Goal: Task Accomplishment & Management: Manage account settings

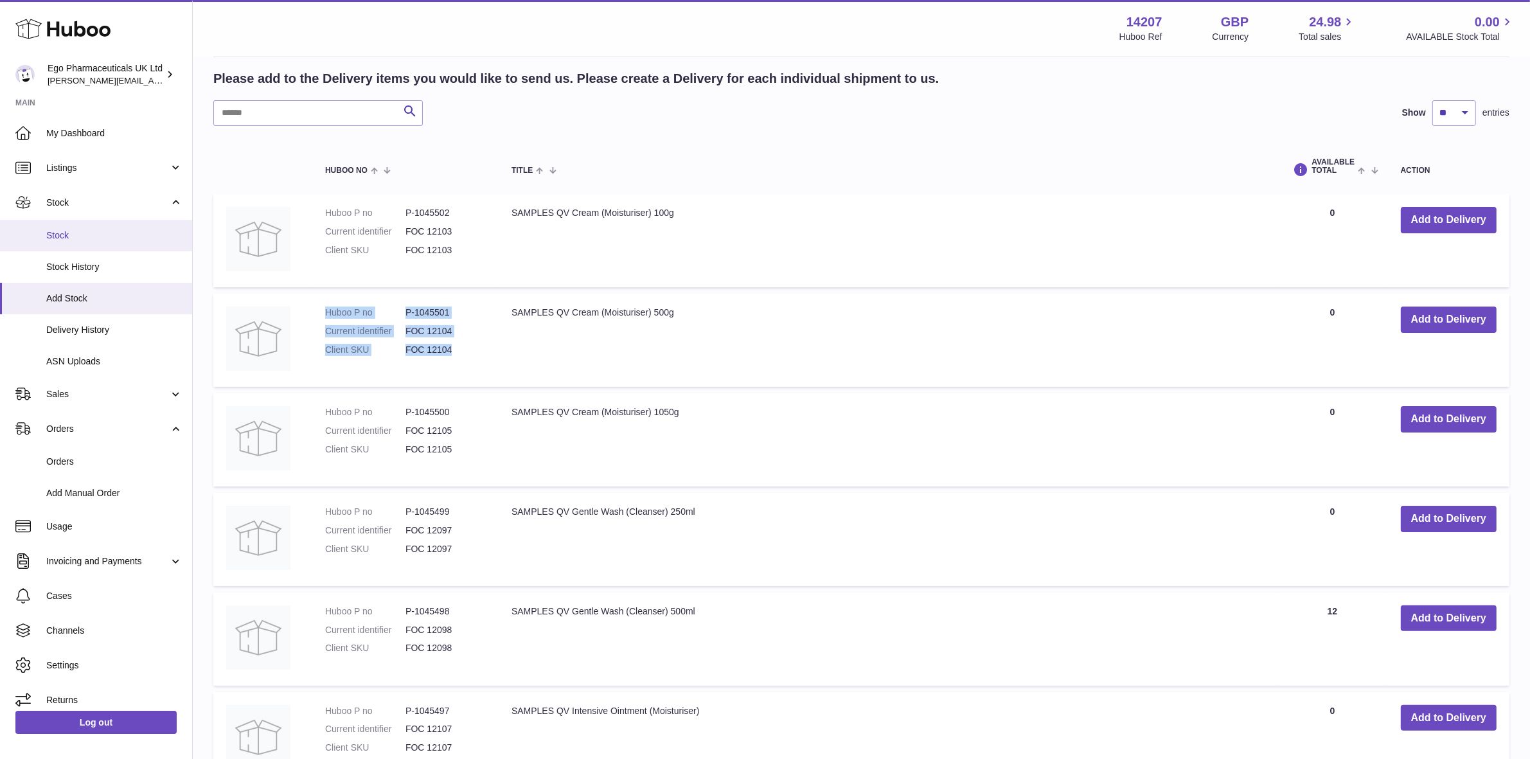
click at [52, 225] on link "Stock" at bounding box center [96, 235] width 192 height 31
click at [58, 294] on span "Add Stock" at bounding box center [114, 298] width 136 height 12
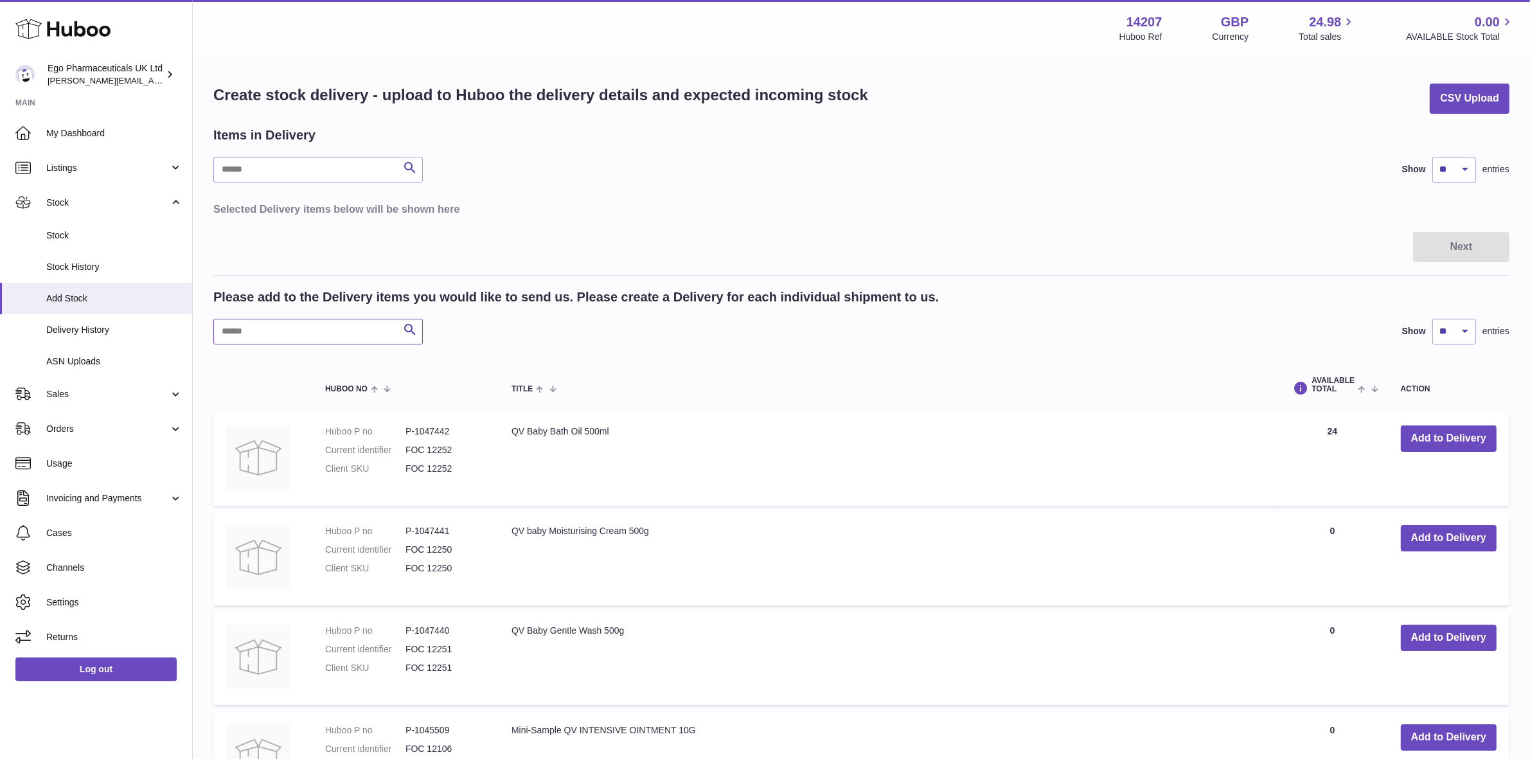
click at [291, 327] on input "text" at bounding box center [318, 332] width 210 height 26
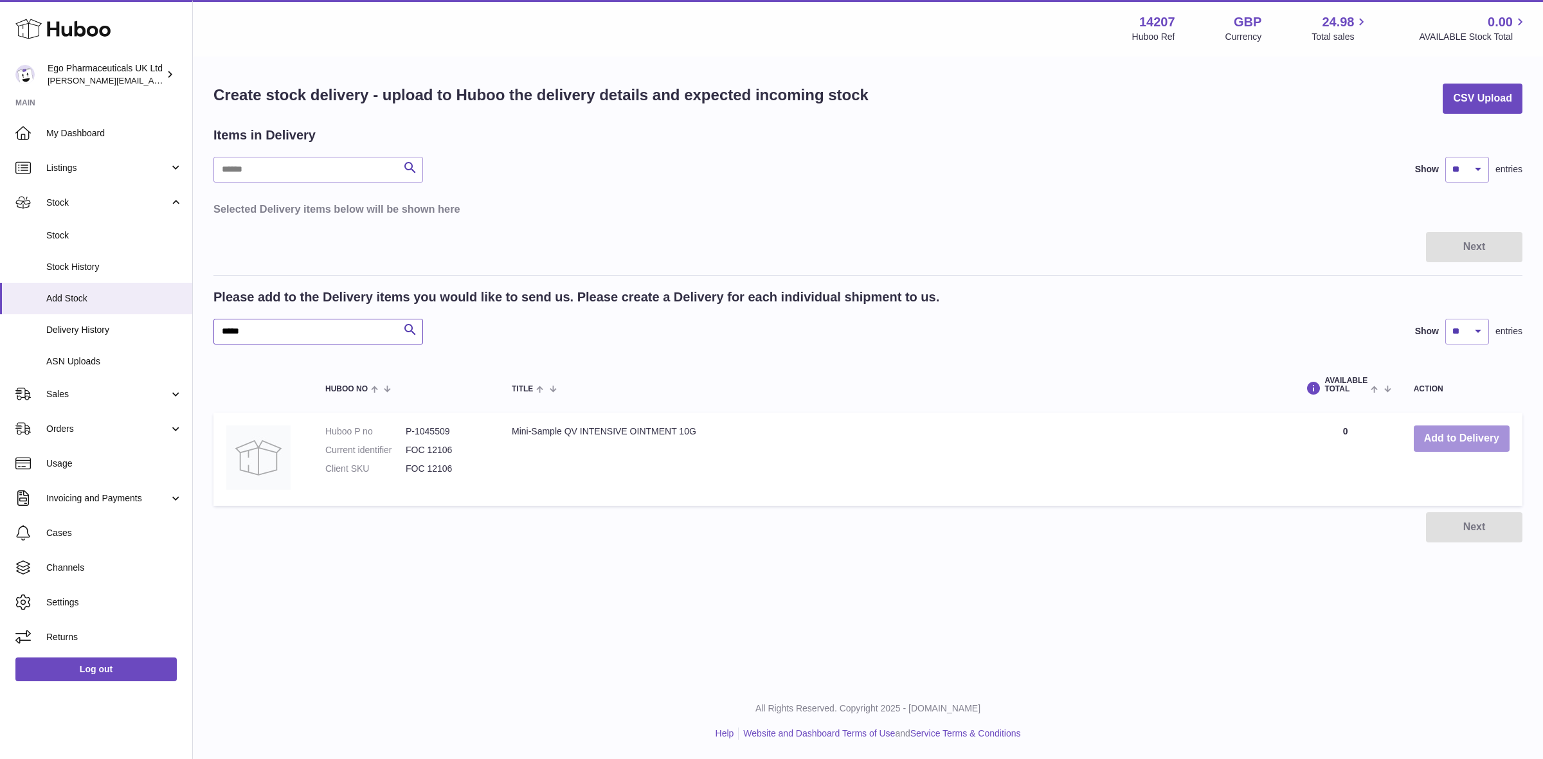
type input "*****"
click at [1469, 426] on button "Add to Delivery" at bounding box center [1461, 438] width 96 height 26
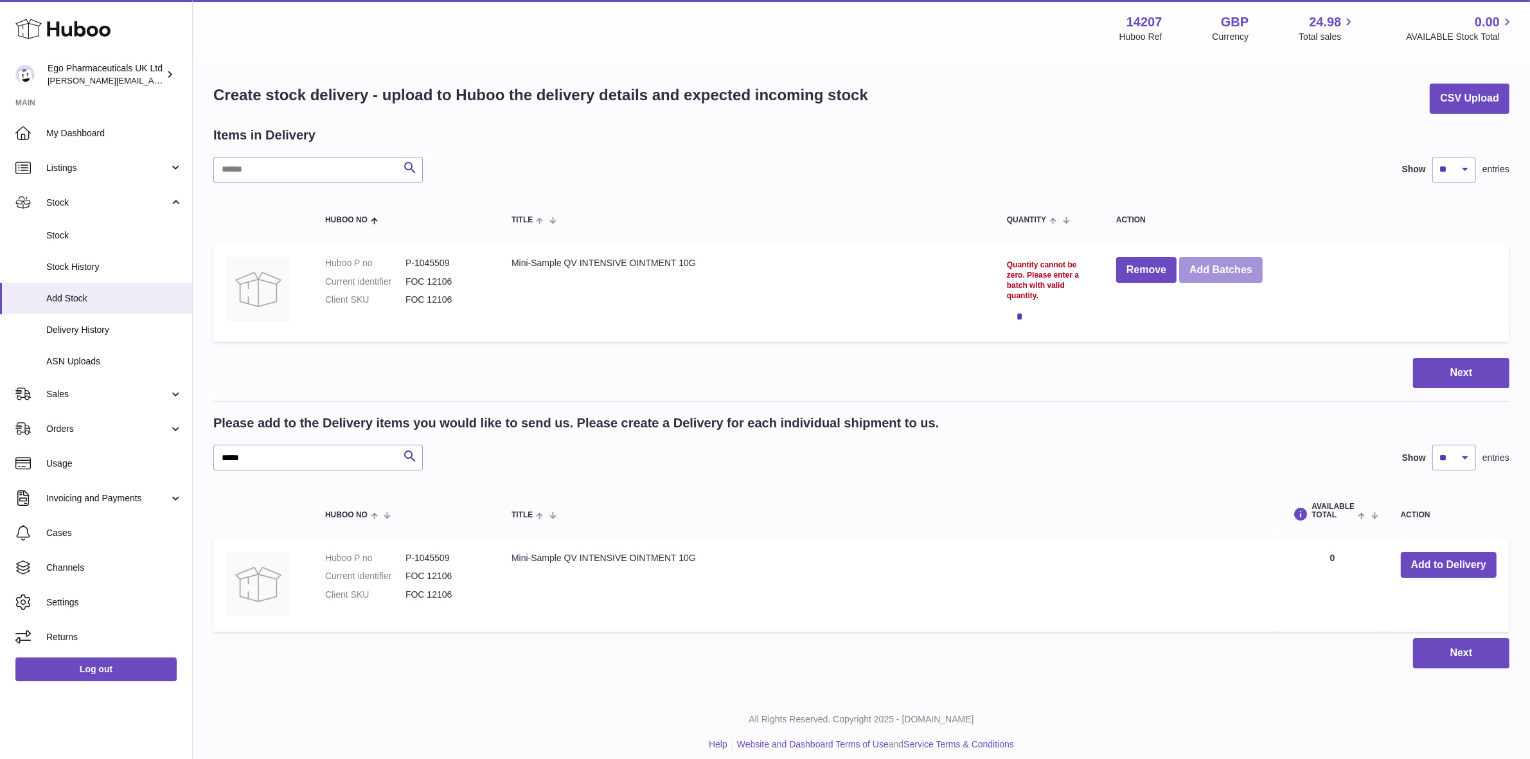
click at [1237, 268] on button "Add Batches" at bounding box center [1221, 270] width 84 height 26
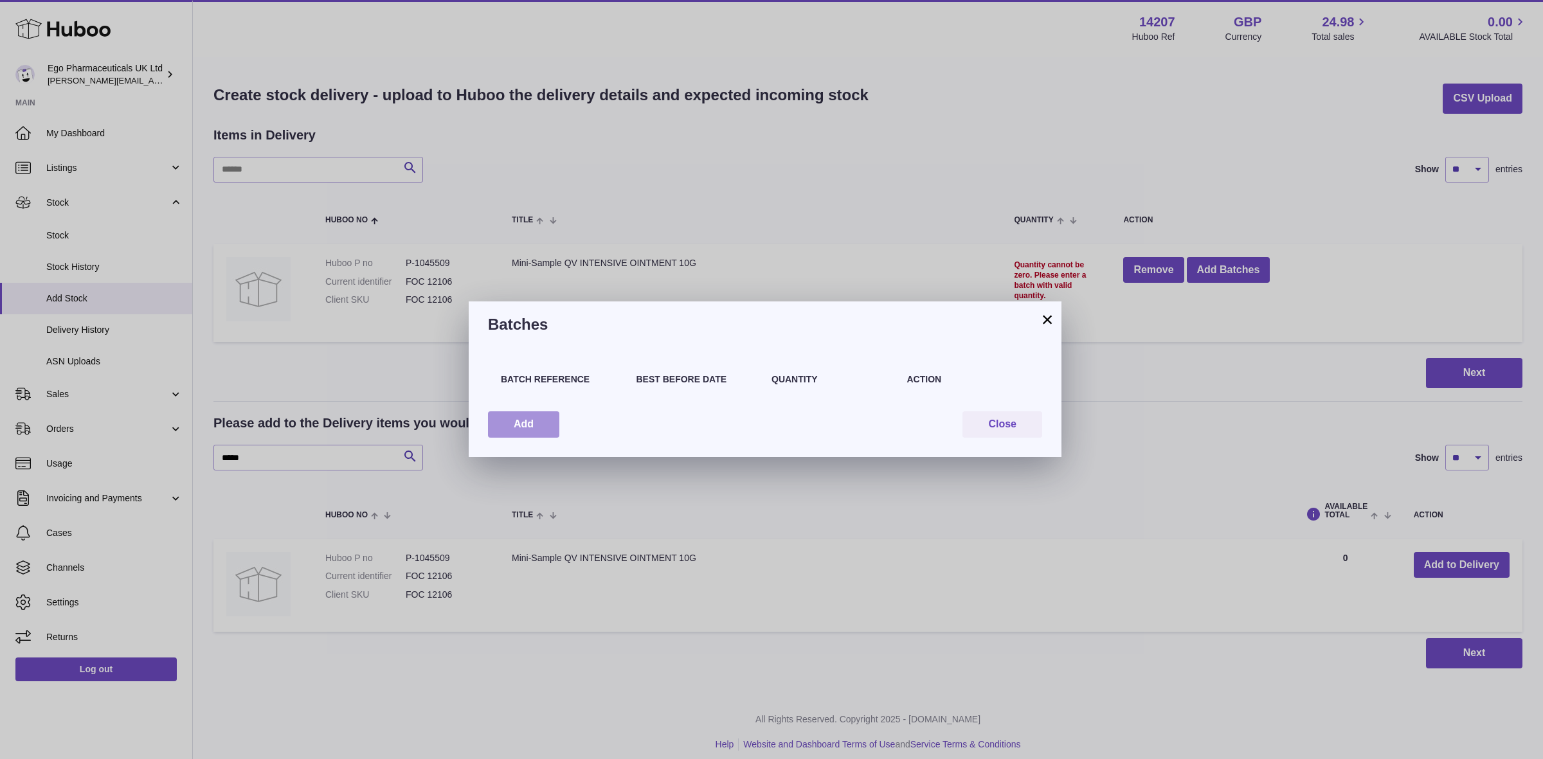
click at [532, 421] on button "Add" at bounding box center [523, 424] width 71 height 26
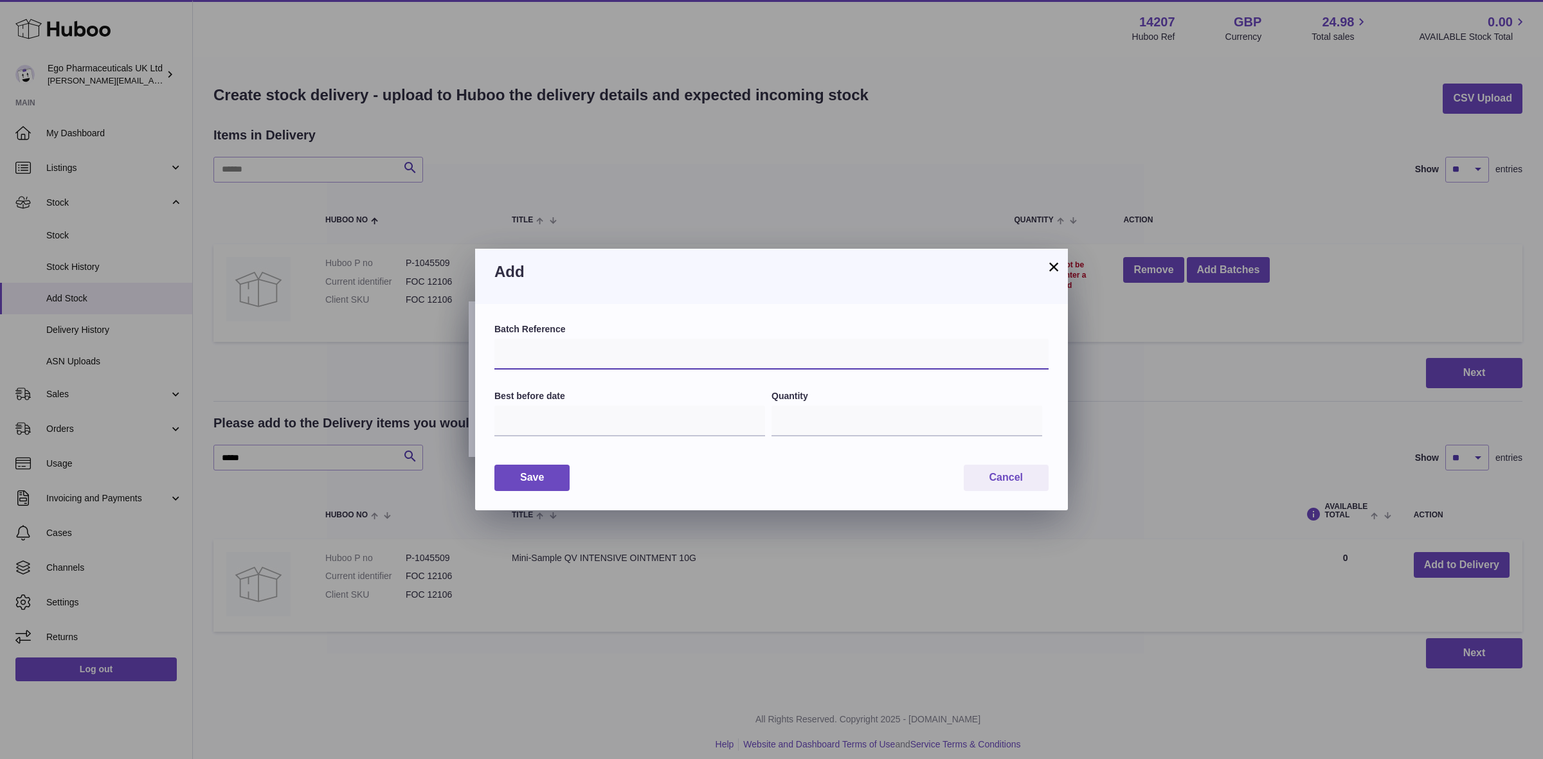
click at [551, 357] on input "text" at bounding box center [771, 354] width 554 height 31
type input "*****"
click at [573, 424] on input "text" at bounding box center [629, 421] width 271 height 31
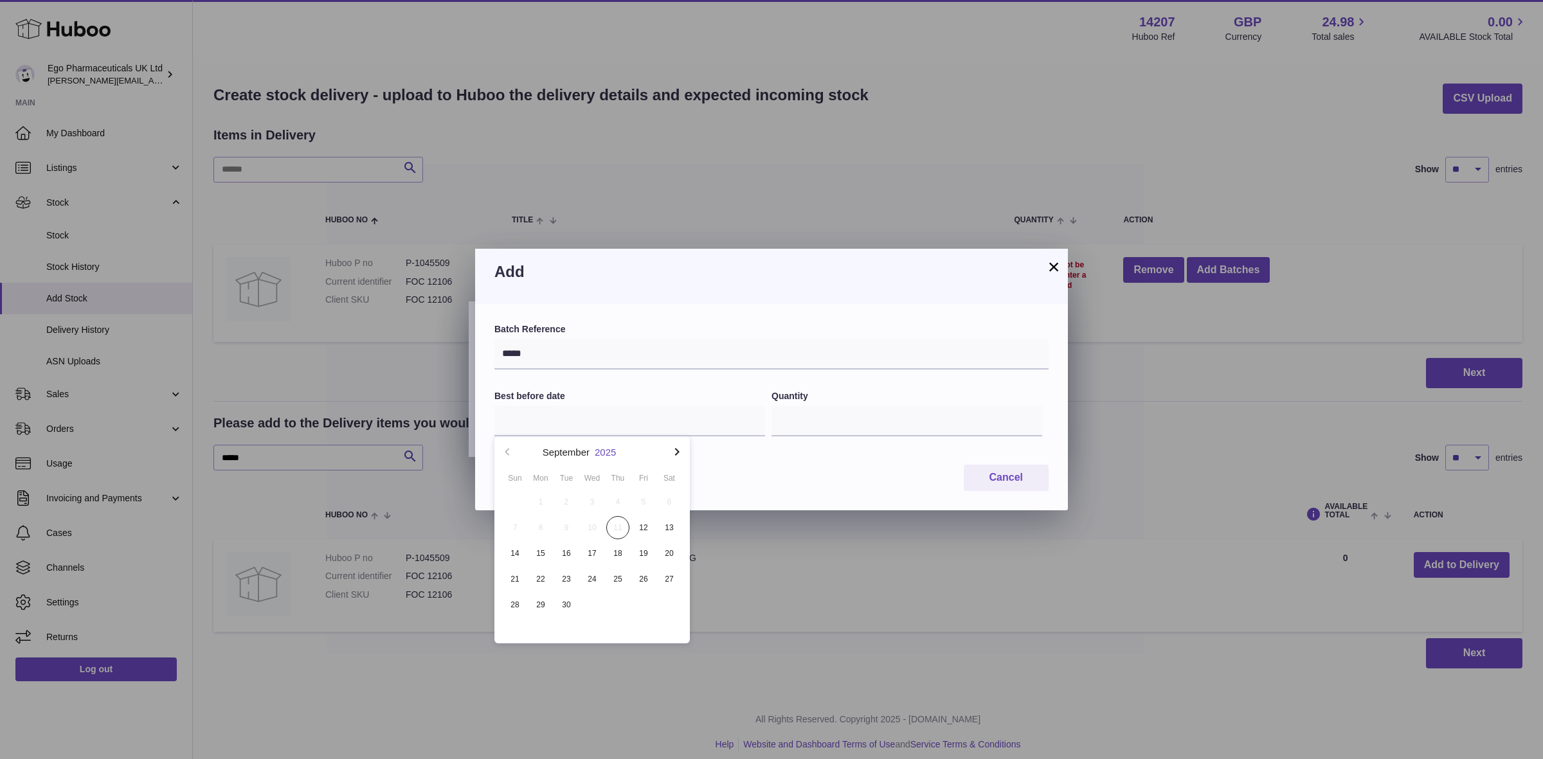
click at [613, 454] on button "2025" at bounding box center [605, 452] width 21 height 10
click at [586, 586] on li "2030" at bounding box center [592, 590] width 180 height 26
click at [592, 486] on button "Feb" at bounding box center [591, 489] width 55 height 31
click at [612, 598] on span "28" at bounding box center [617, 604] width 23 height 23
type input "**********"
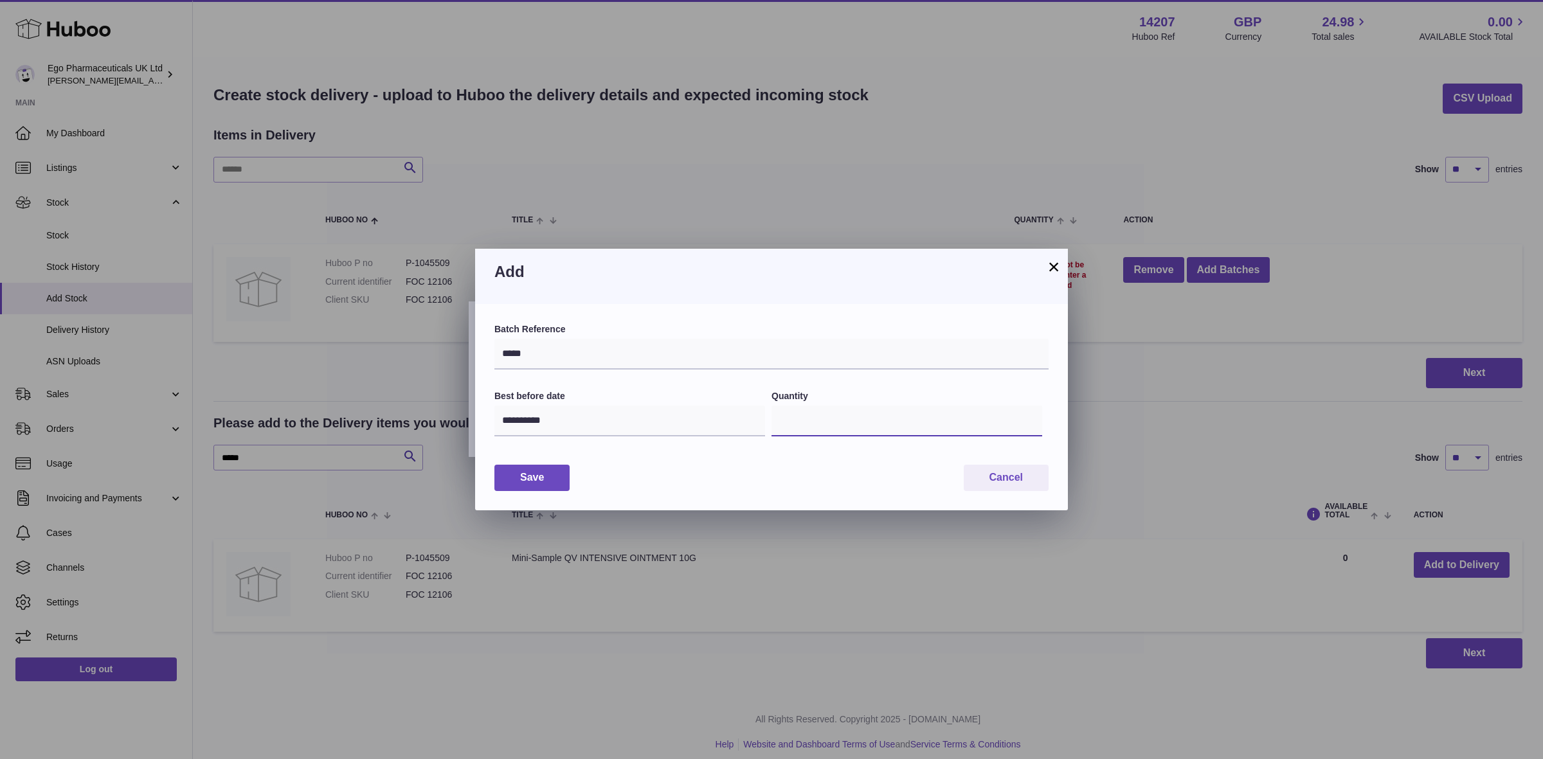
drag, startPoint x: 818, startPoint y: 418, endPoint x: 780, endPoint y: 424, distance: 39.1
click at [780, 424] on input "*" at bounding box center [906, 421] width 271 height 31
type input "*"
type input "***"
click at [532, 479] on button "Save" at bounding box center [531, 478] width 75 height 26
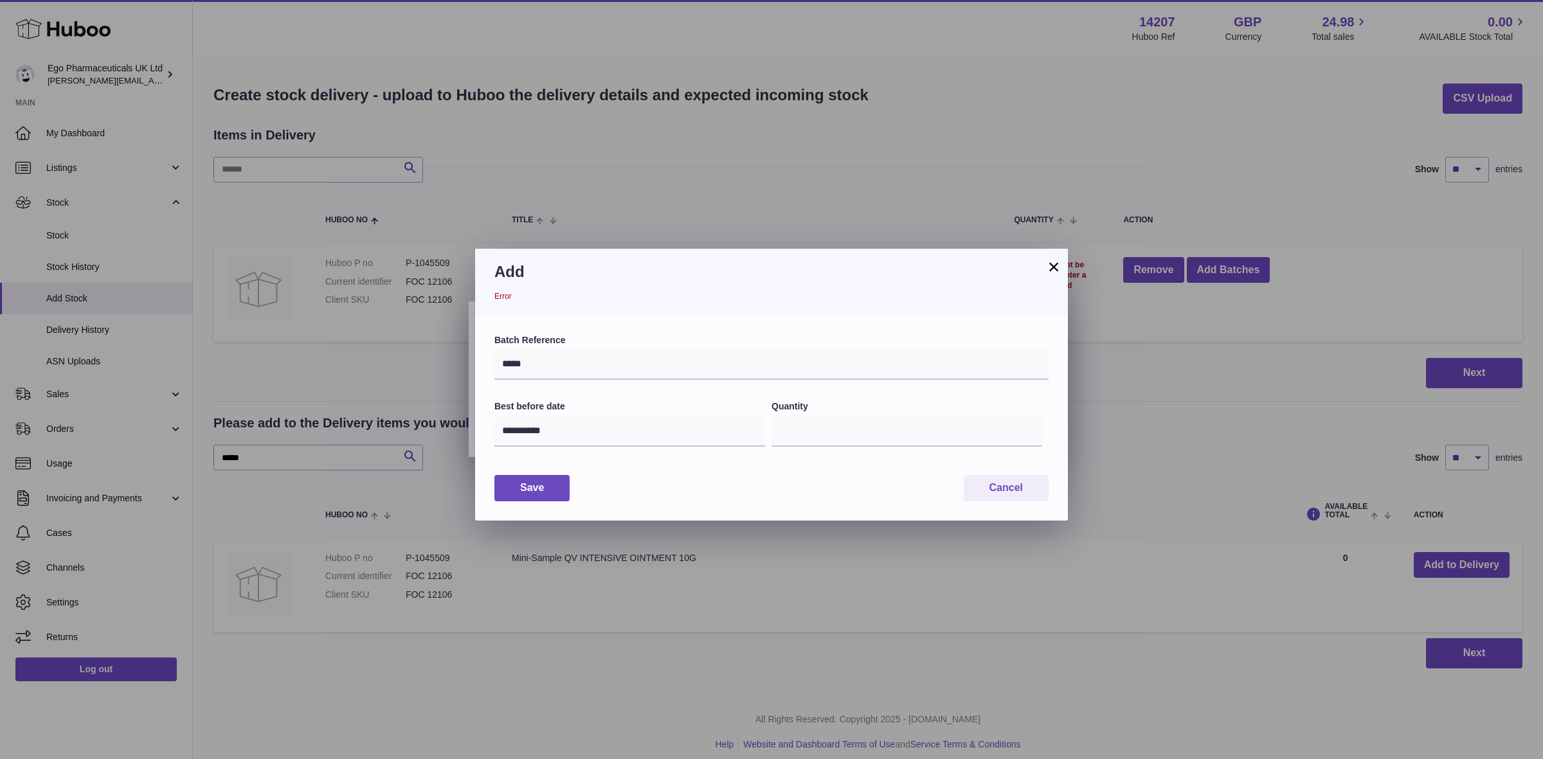
click at [1055, 265] on button "×" at bounding box center [1053, 266] width 15 height 15
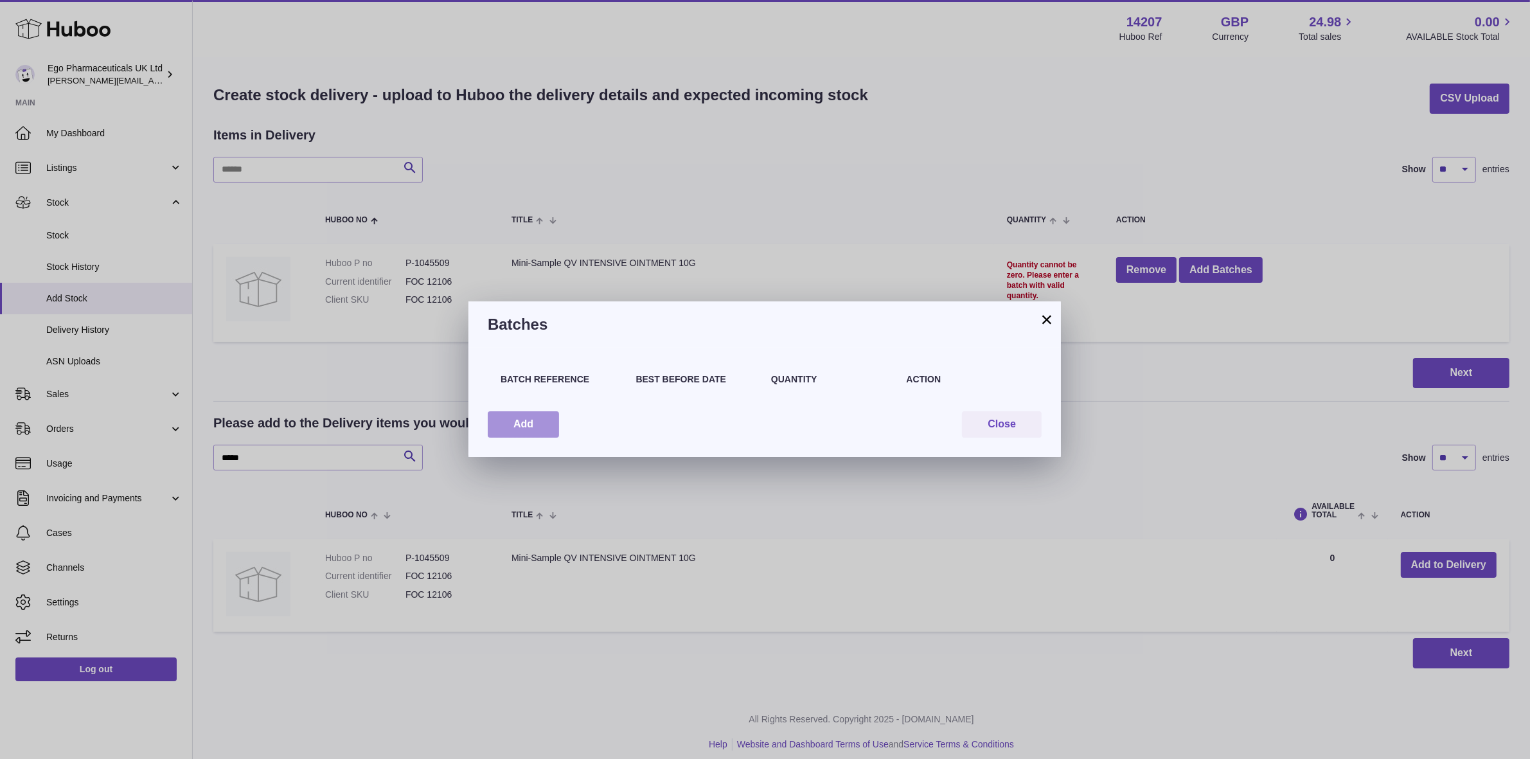
click at [554, 431] on button "Add" at bounding box center [523, 424] width 71 height 26
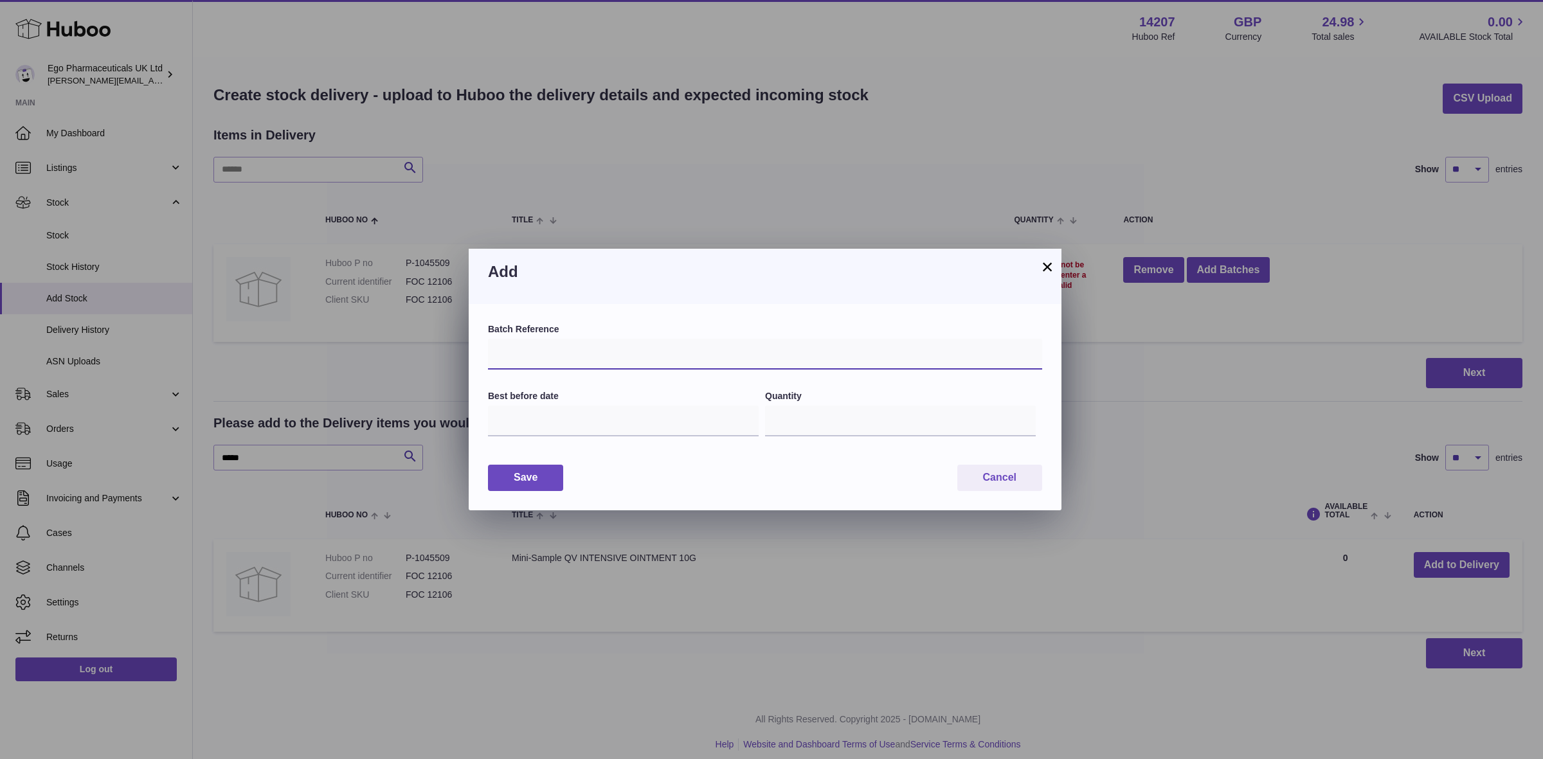
click at [537, 358] on input "text" at bounding box center [765, 354] width 554 height 31
type input "*****"
click at [528, 420] on input "text" at bounding box center [623, 421] width 271 height 31
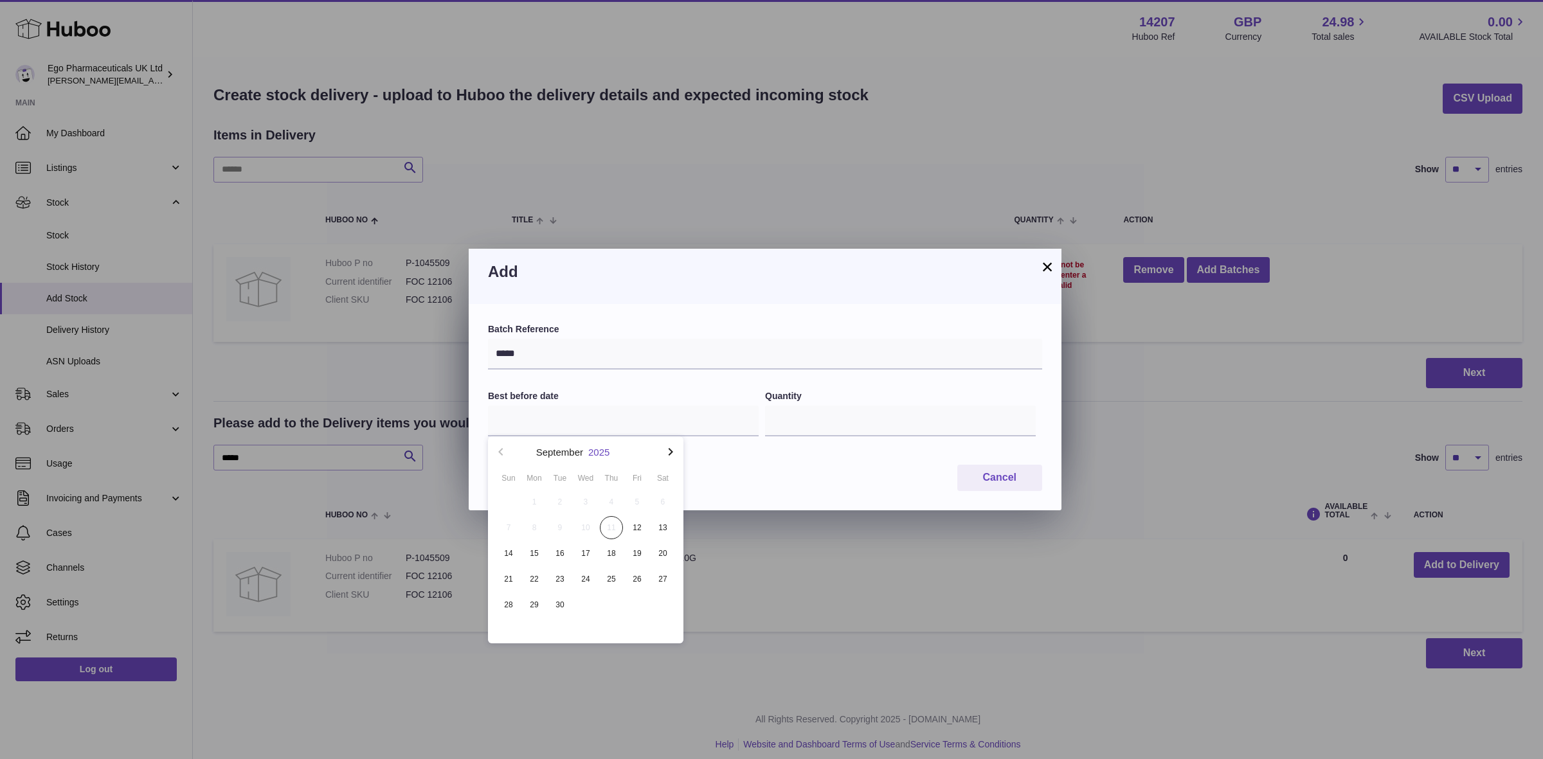
click at [600, 449] on button "2025" at bounding box center [598, 452] width 21 height 10
click at [579, 595] on li "2030" at bounding box center [586, 590] width 180 height 26
click at [582, 490] on button "Feb" at bounding box center [585, 489] width 55 height 31
click at [605, 605] on span "28" at bounding box center [611, 604] width 23 height 23
type input "**********"
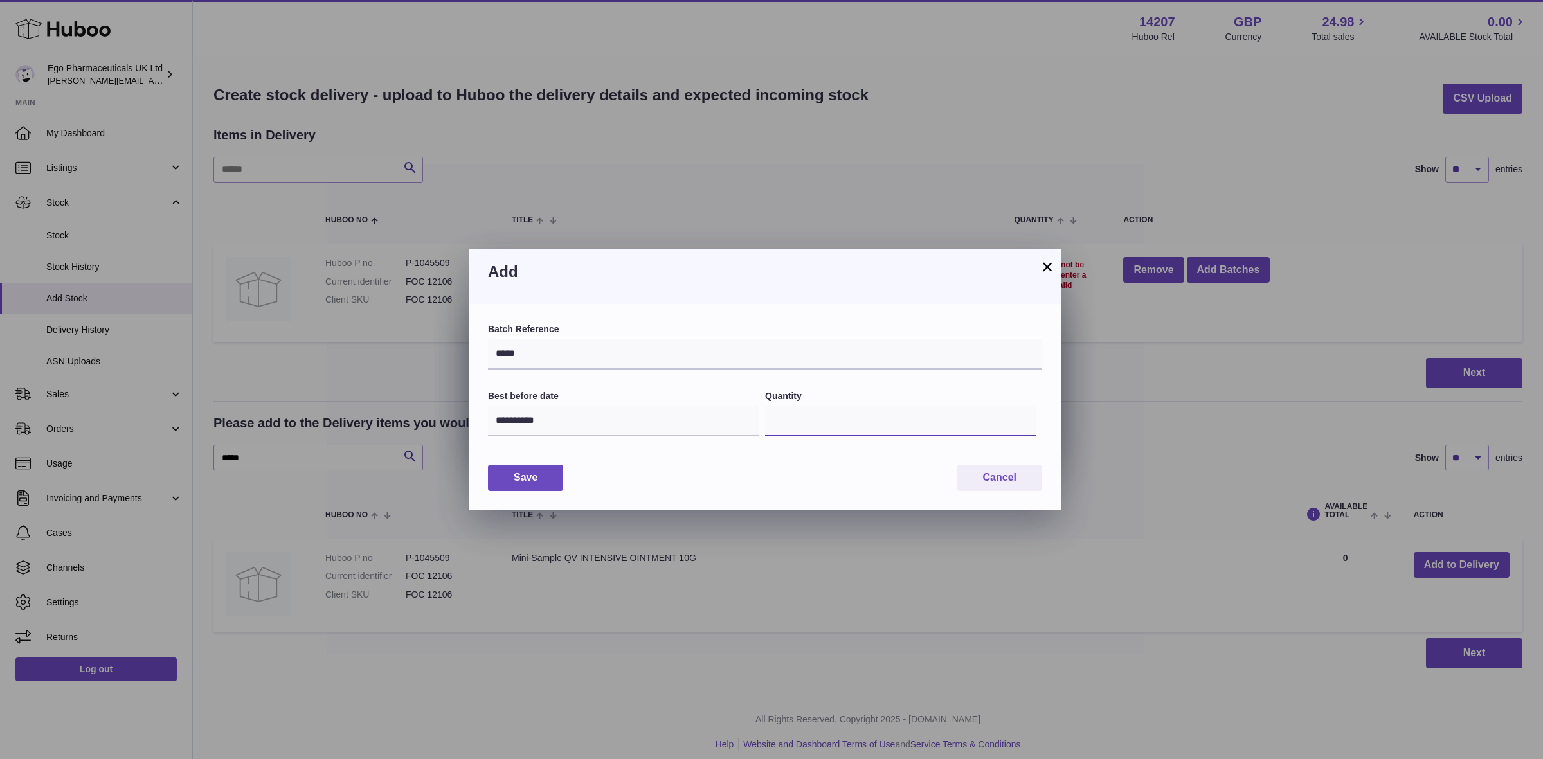
drag, startPoint x: 801, startPoint y: 425, endPoint x: 779, endPoint y: 426, distance: 21.9
click at [779, 426] on input "*" at bounding box center [900, 421] width 271 height 31
type input "***"
click at [540, 472] on button "Save" at bounding box center [525, 478] width 75 height 26
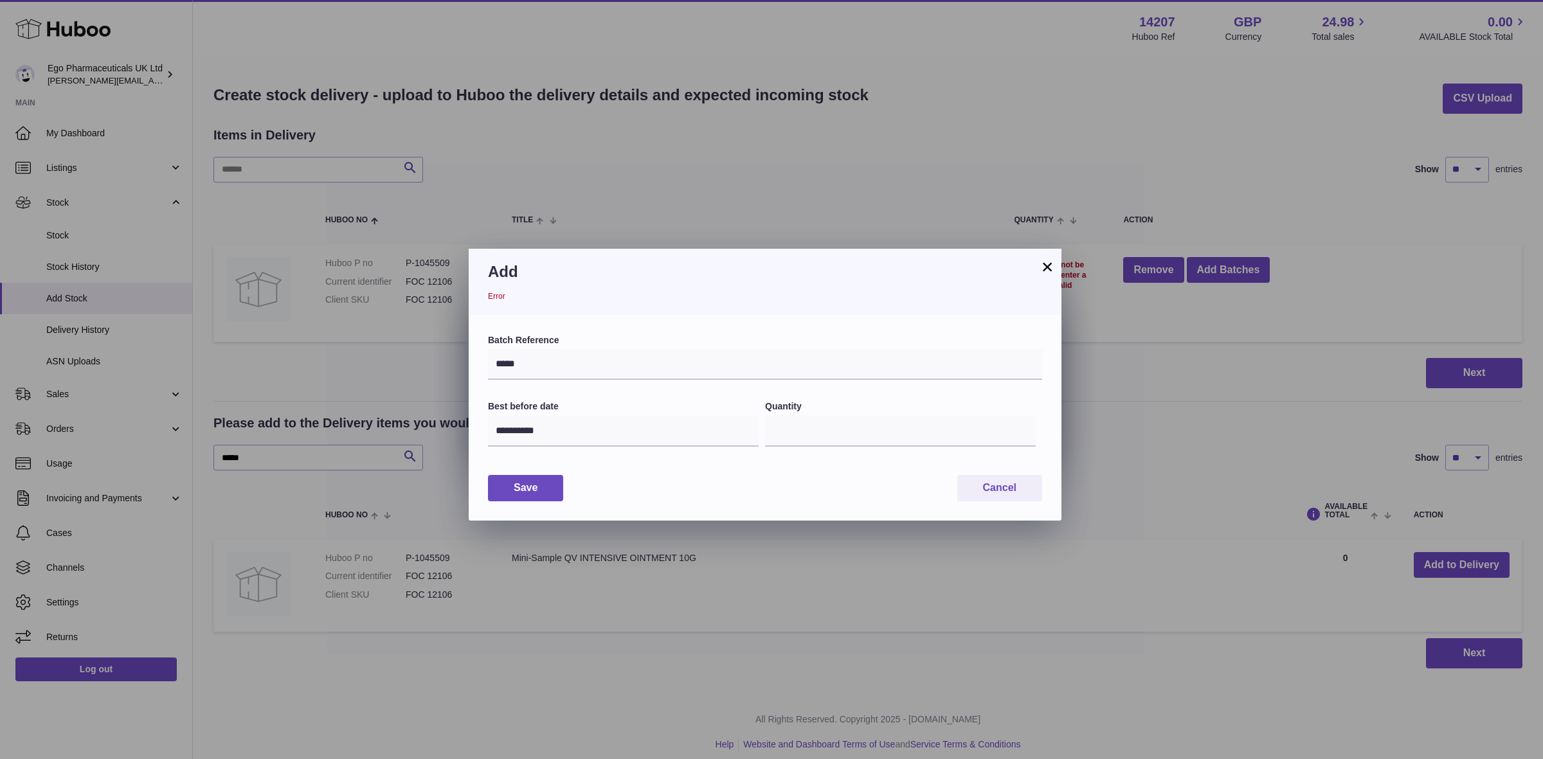
click at [1046, 267] on button "×" at bounding box center [1046, 266] width 15 height 15
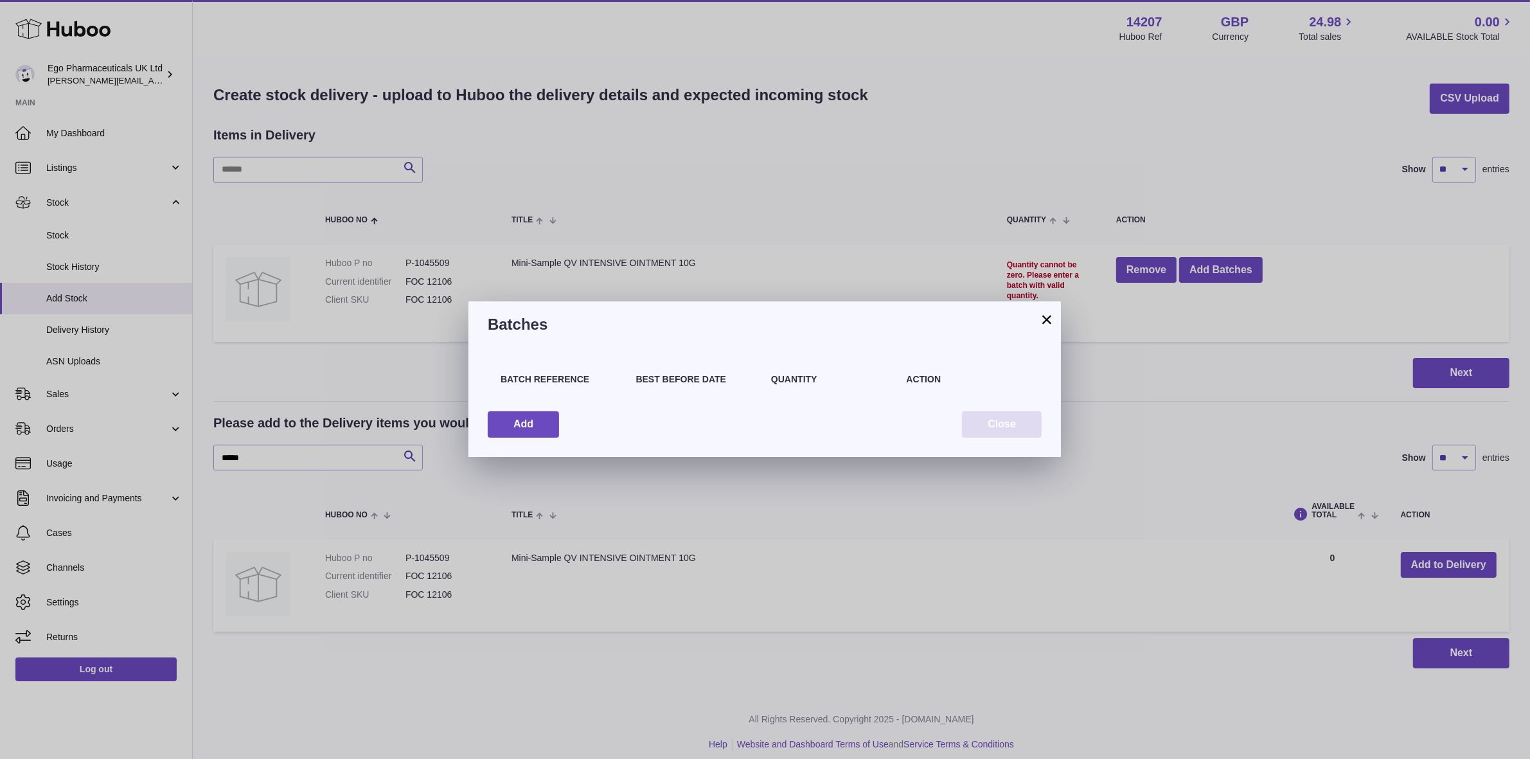
click at [1012, 429] on button "Close" at bounding box center [1002, 424] width 80 height 26
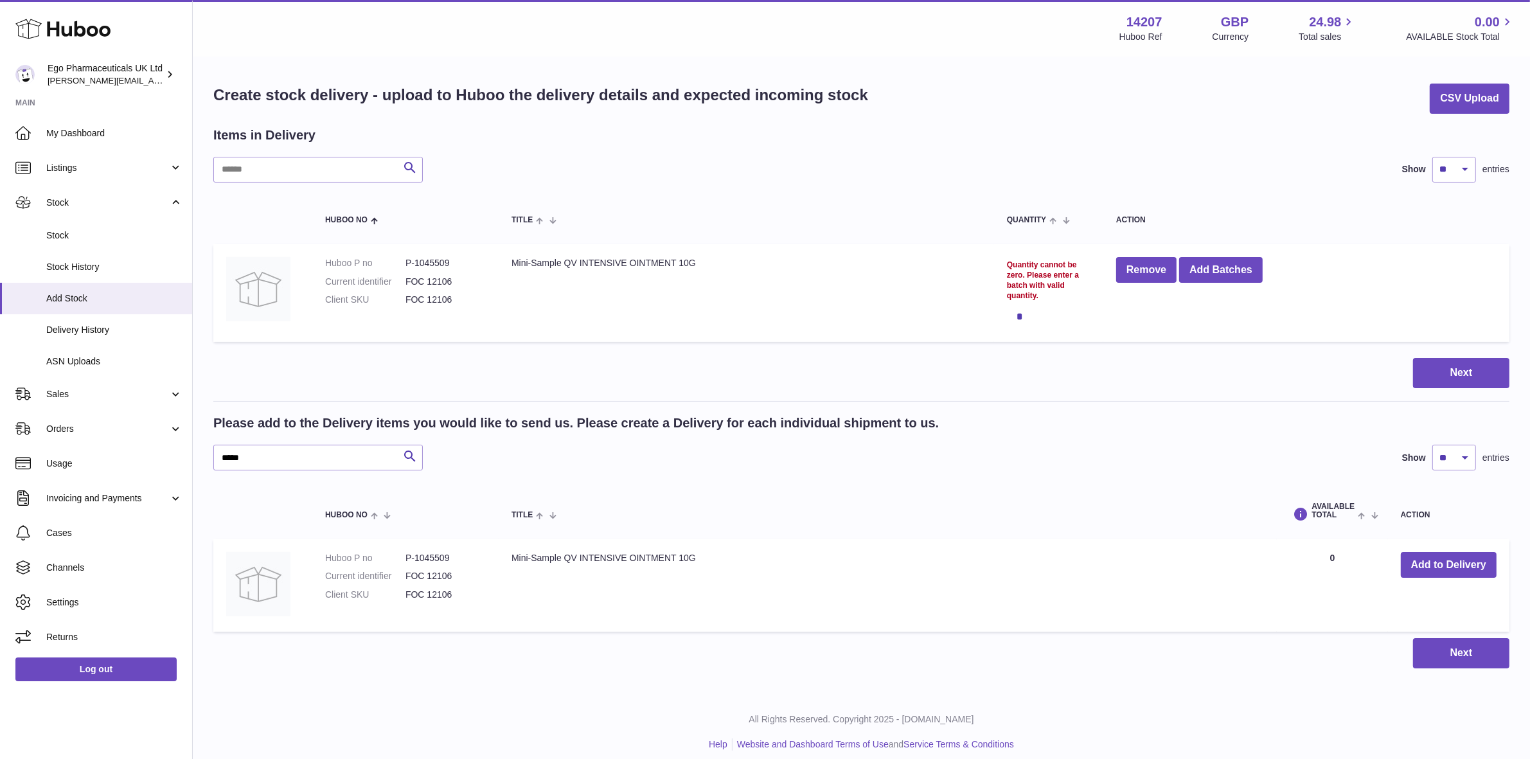
click at [633, 300] on td "Mini-Sample QV INTENSIVE OINTMENT 10G" at bounding box center [747, 293] width 496 height 98
click at [1154, 274] on button "Remove" at bounding box center [1146, 270] width 60 height 26
click at [44, 233] on link "Stock" at bounding box center [96, 235] width 192 height 31
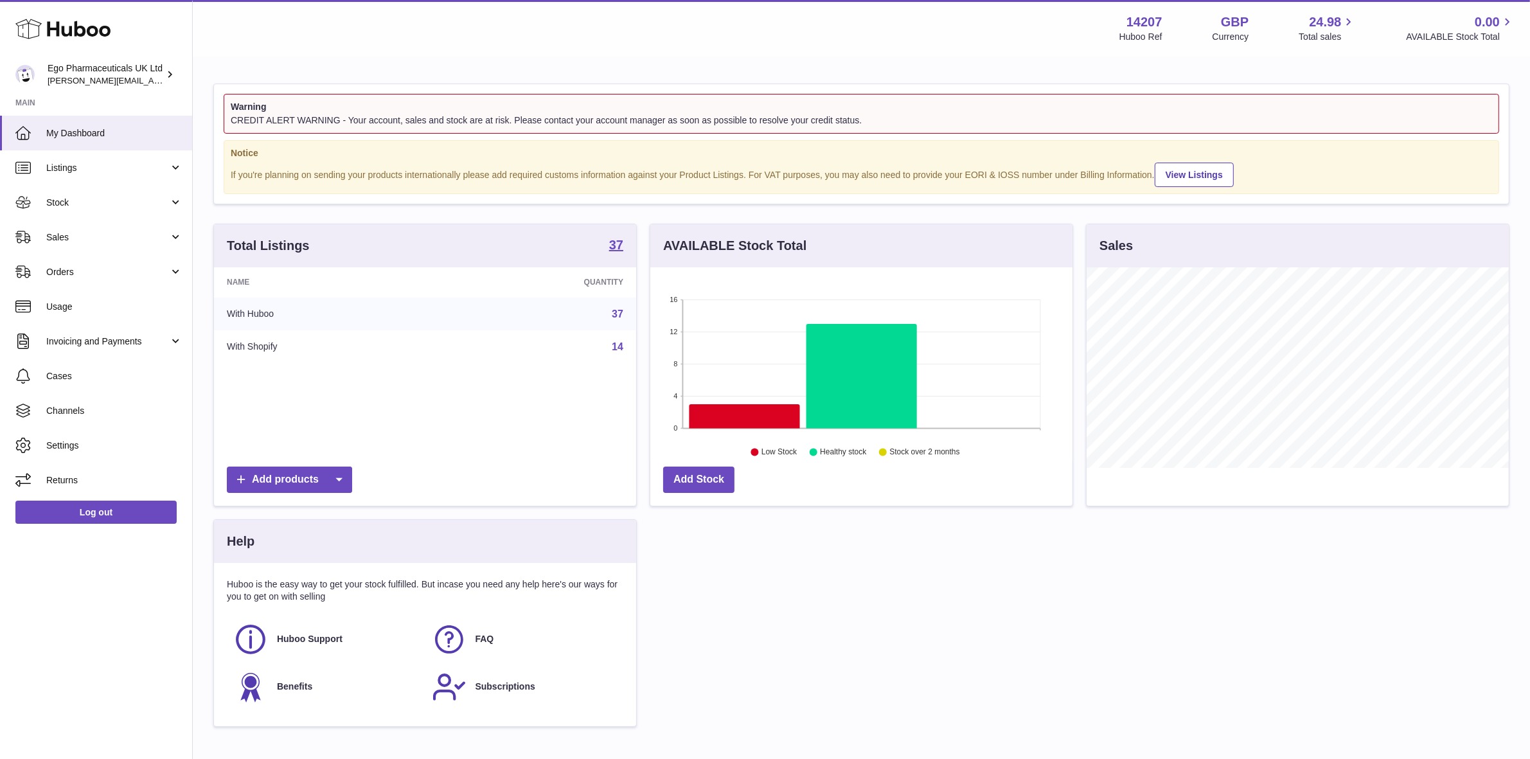
scroll to position [200, 422]
click at [69, 202] on span "Stock" at bounding box center [107, 203] width 123 height 12
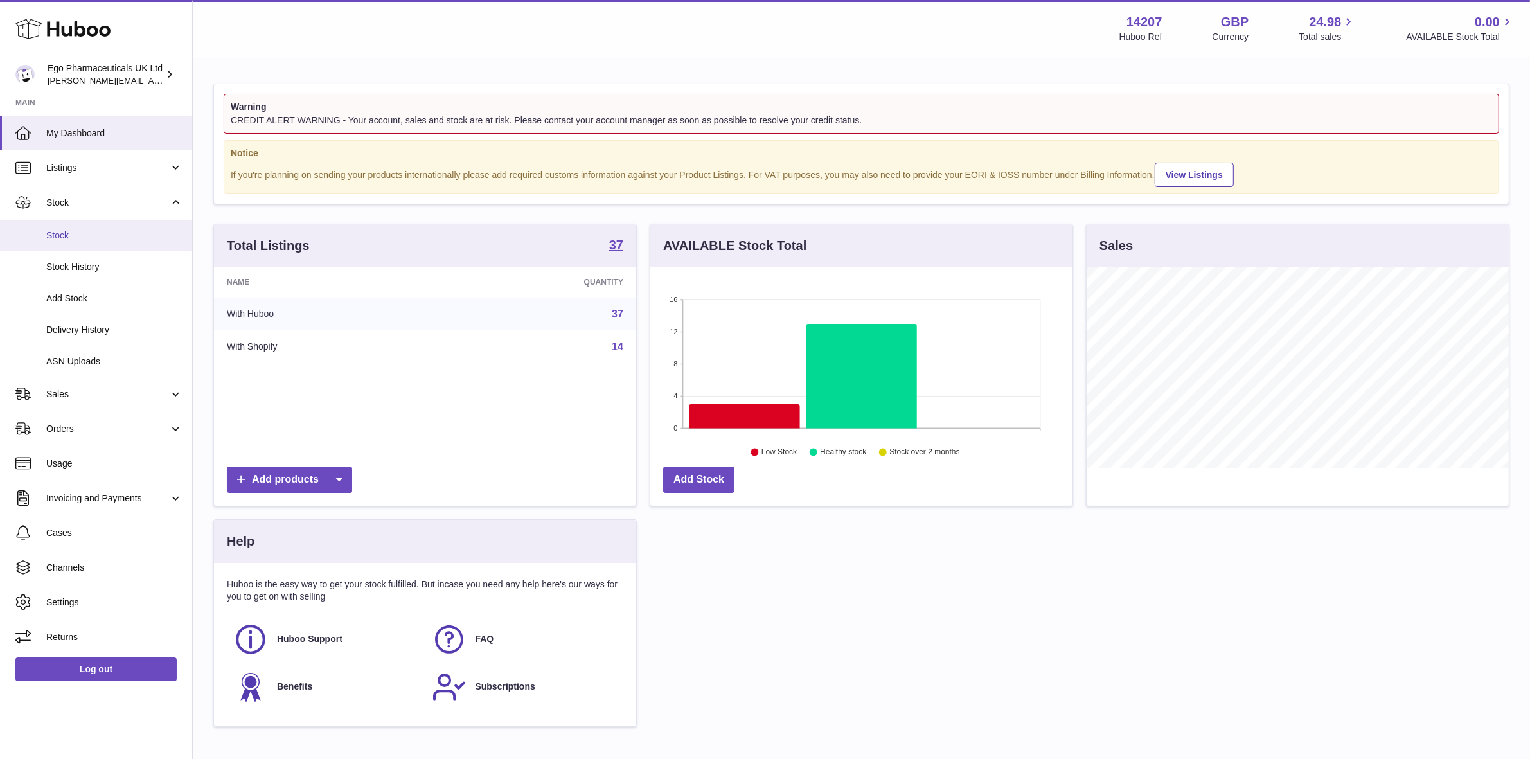
click at [60, 229] on span "Stock" at bounding box center [114, 235] width 136 height 12
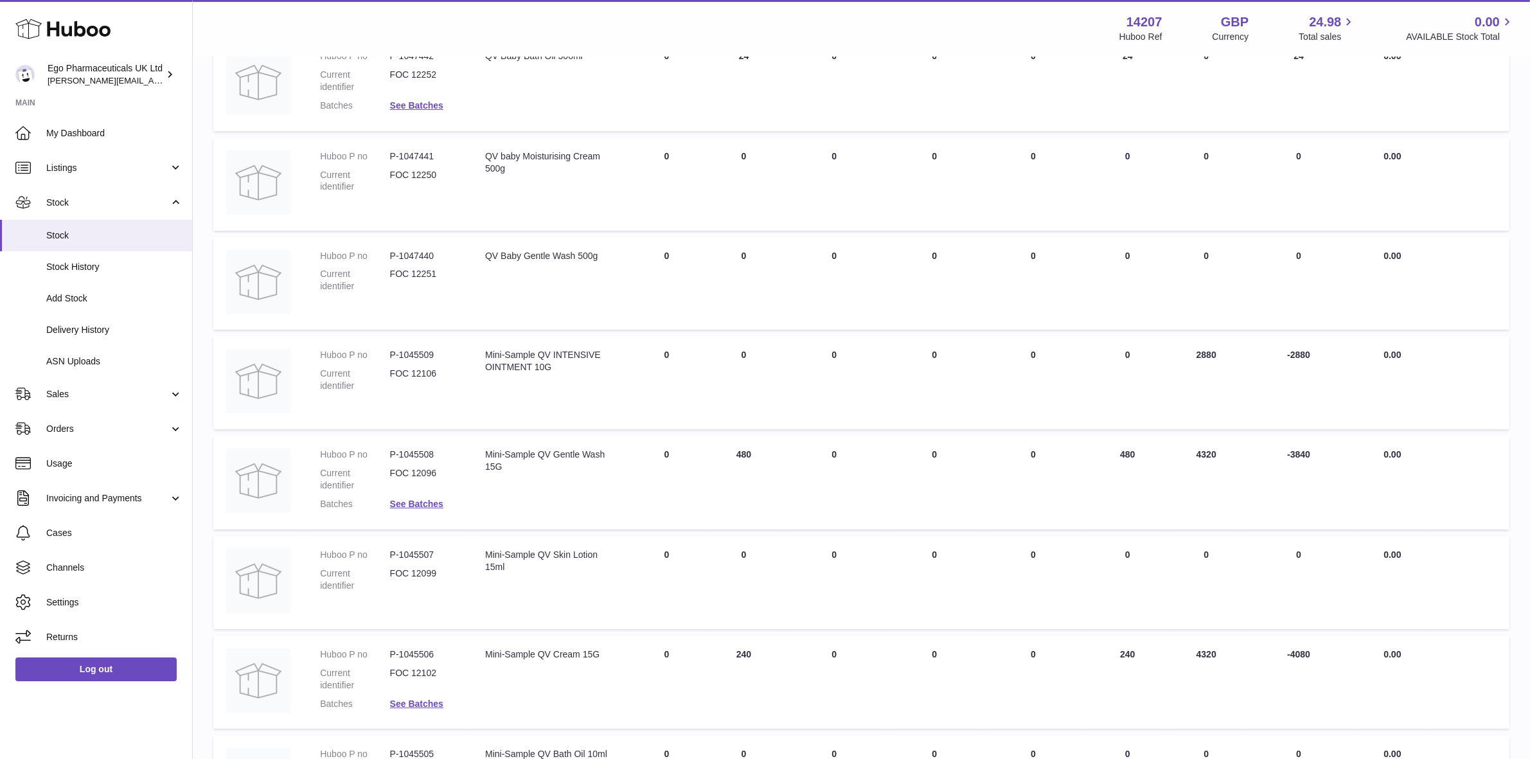
scroll to position [241, 0]
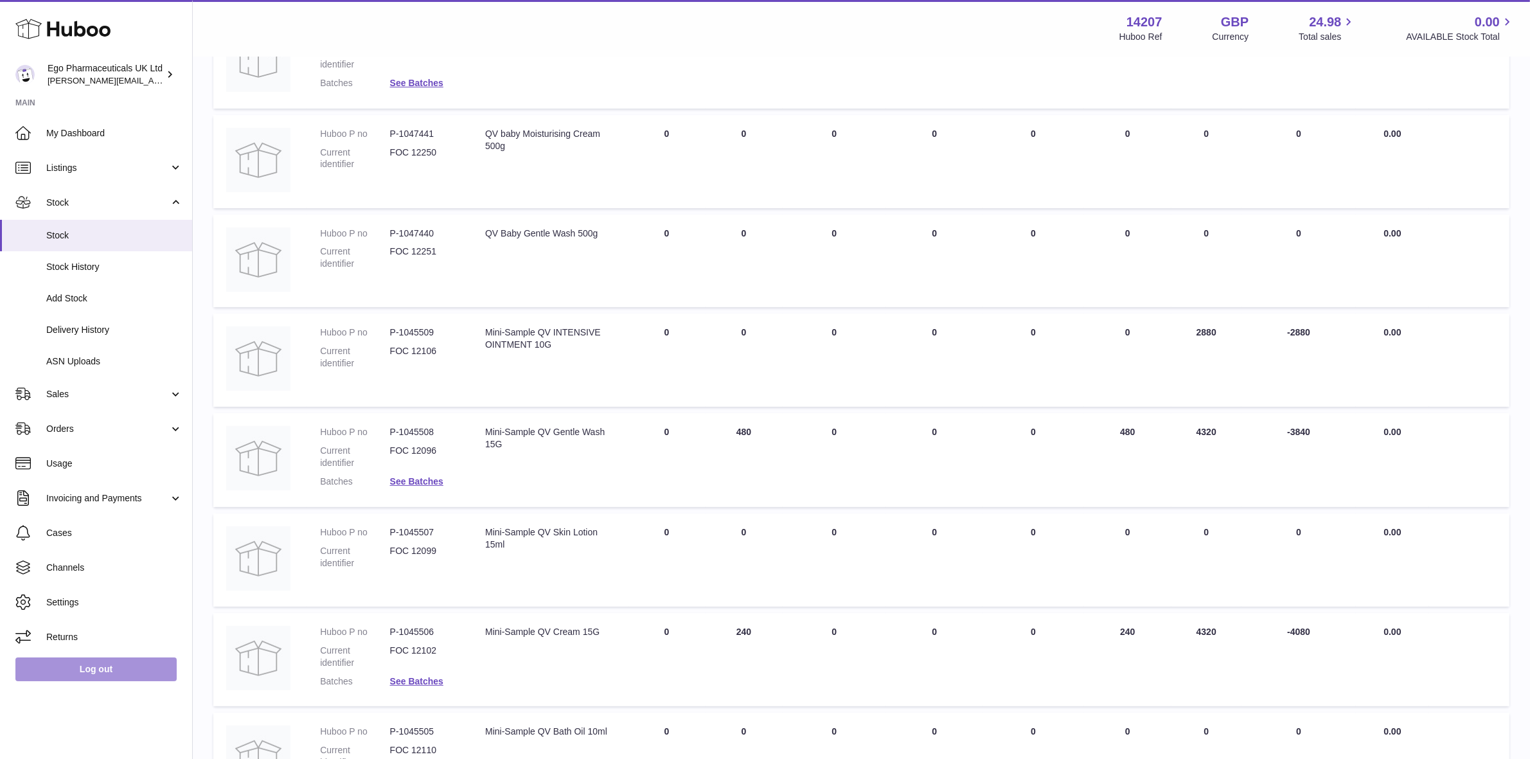
drag, startPoint x: 64, startPoint y: 672, endPoint x: 67, endPoint y: 657, distance: 15.1
click at [64, 672] on link "Log out" at bounding box center [95, 669] width 161 height 23
